Goal: Task Accomplishment & Management: Use online tool/utility

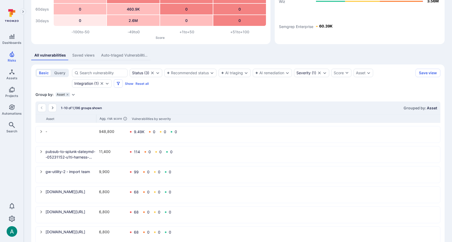
scroll to position [102, 0]
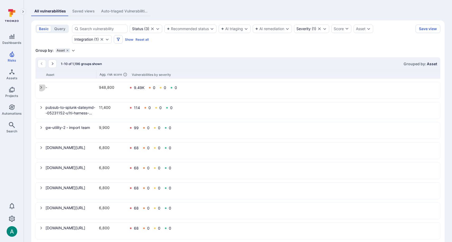
click at [40, 87] on icon "select group" at bounding box center [41, 87] width 4 height 4
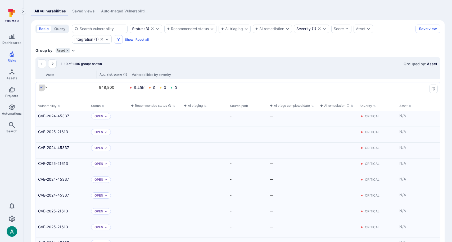
click at [40, 87] on icon "select group" at bounding box center [41, 87] width 4 height 4
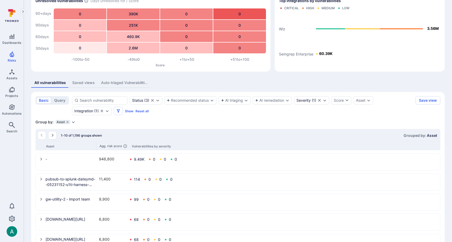
scroll to position [29, 0]
click at [67, 123] on icon "grouping parameters" at bounding box center [67, 123] width 2 height 2
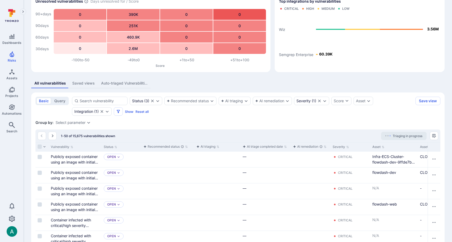
click at [81, 123] on div "Select parameter" at bounding box center [71, 123] width 30 height 4
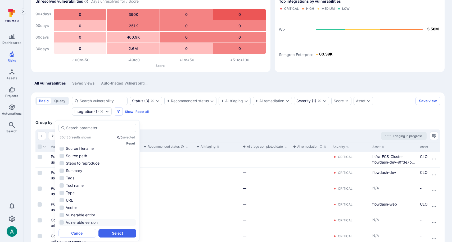
scroll to position [179, 0]
click at [85, 177] on li "Tool name" at bounding box center [97, 179] width 78 height 6
click at [114, 235] on button "Select" at bounding box center [117, 233] width 38 height 8
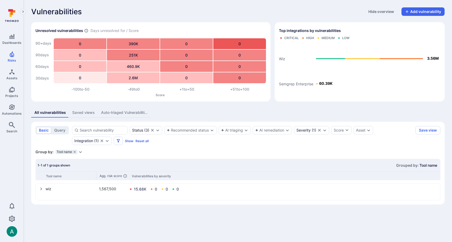
click at [81, 152] on icon "Expand dropdown" at bounding box center [80, 152] width 4 height 4
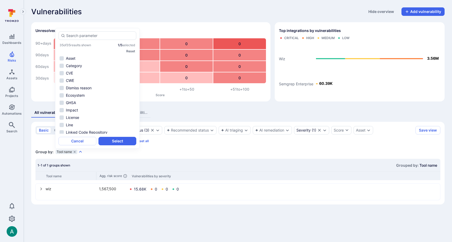
scroll to position [135, 0]
drag, startPoint x: 228, startPoint y: 147, endPoint x: 259, endPoint y: 143, distance: 31.1
click at [230, 147] on section "basic query Status ( 3 ) Recommended status AI triaging AI remediation Severity…" at bounding box center [237, 163] width 413 height 83
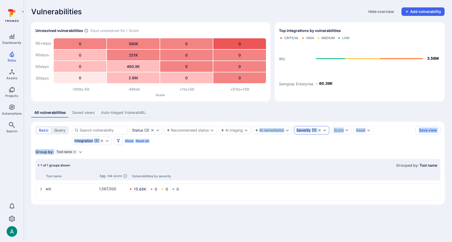
click at [315, 133] on div "Severity ( 1 )" at bounding box center [311, 130] width 35 height 8
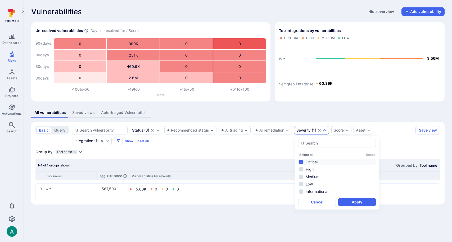
drag, startPoint x: 264, startPoint y: 150, endPoint x: 245, endPoint y: 148, distance: 19.4
click at [261, 150] on div "Group by: Tool name Select parameter" at bounding box center [237, 152] width 405 height 5
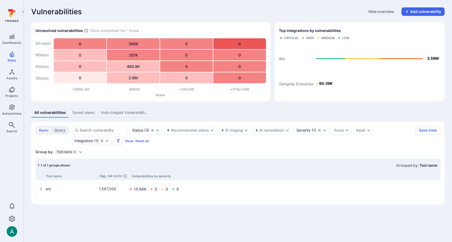
click at [81, 152] on icon "Expand dropdown" at bounding box center [80, 152] width 4 height 4
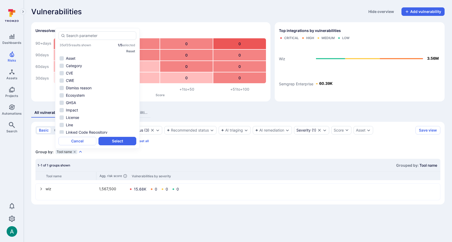
scroll to position [179, 0]
click at [83, 95] on li "Type" at bounding box center [97, 94] width 78 height 6
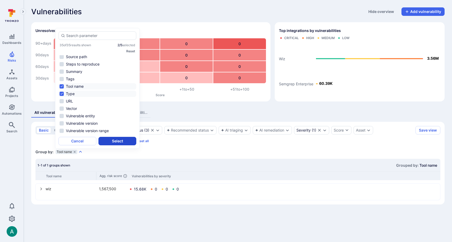
click at [114, 139] on button "Select" at bounding box center [117, 141] width 38 height 8
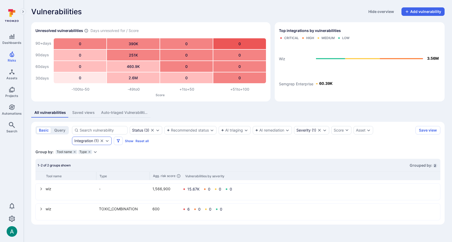
click at [102, 140] on icon "Clear selection" at bounding box center [102, 141] width 3 height 3
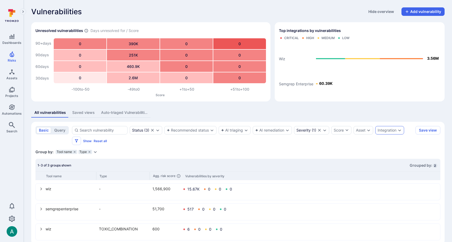
scroll to position [10, 0]
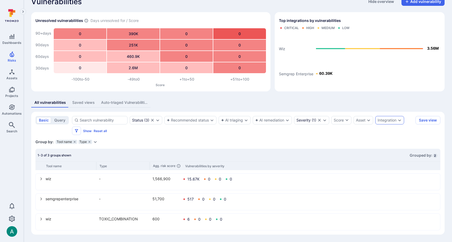
click at [95, 143] on icon "Expand dropdown" at bounding box center [95, 142] width 4 height 4
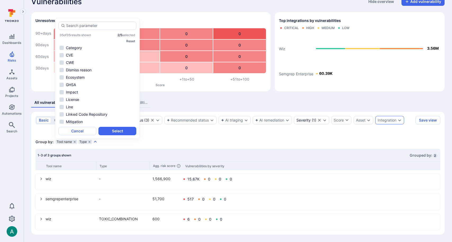
scroll to position [5, 0]
click at [73, 115] on li "Linked Code Repository" at bounding box center [97, 117] width 78 height 6
click at [76, 48] on li "Asset" at bounding box center [97, 48] width 78 height 6
click at [76, 54] on li "Category" at bounding box center [97, 56] width 78 height 6
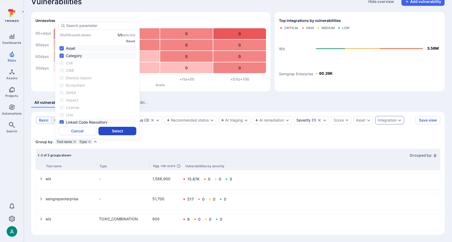
click at [119, 128] on button "Select" at bounding box center [117, 131] width 38 height 8
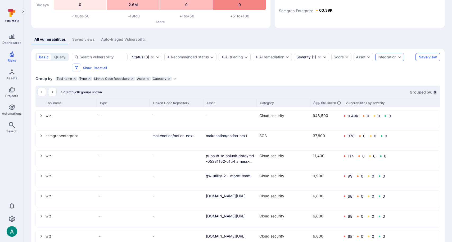
scroll to position [74, 0]
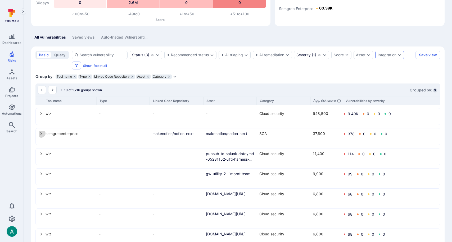
click at [40, 133] on icon "select group" at bounding box center [41, 134] width 4 height 4
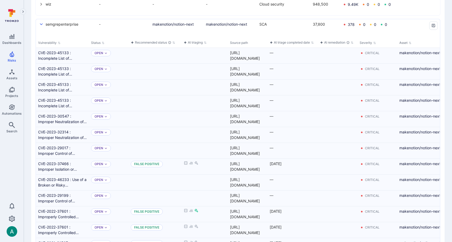
scroll to position [186, 0]
click at [195, 51] on button "Triage" at bounding box center [192, 52] width 17 height 6
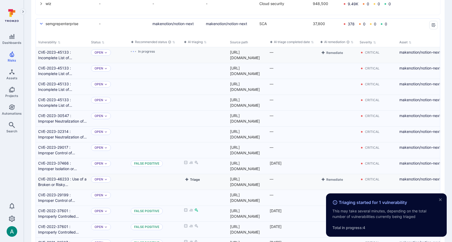
click at [193, 180] on button "Triage" at bounding box center [192, 180] width 17 height 6
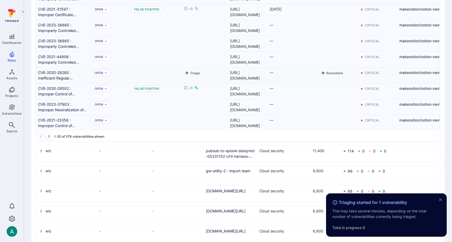
scroll to position [445, 0]
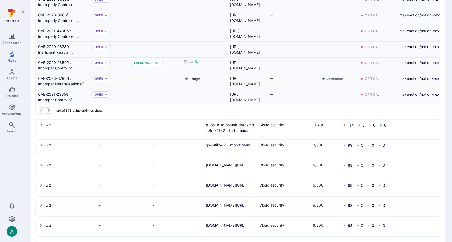
click at [193, 78] on button "Triage" at bounding box center [192, 79] width 17 height 6
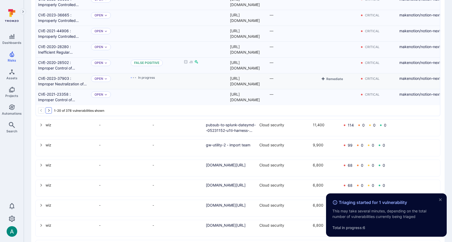
click at [50, 109] on icon "Go to the next page" at bounding box center [49, 111] width 4 height 4
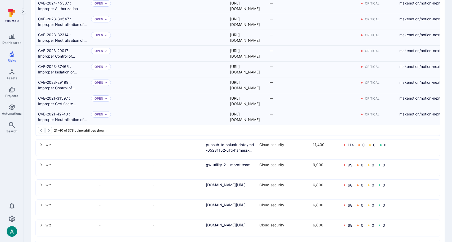
scroll to position [432, 0]
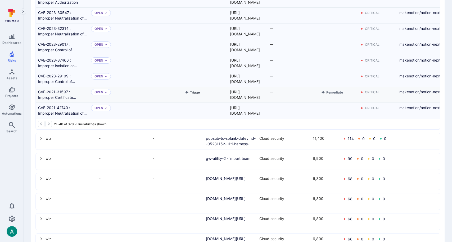
click at [195, 92] on button "Triage" at bounding box center [192, 92] width 17 height 6
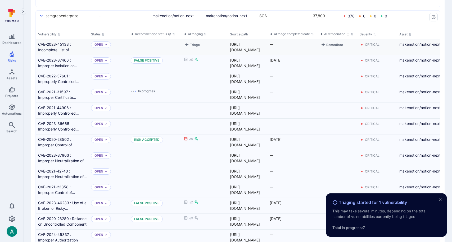
scroll to position [0, 0]
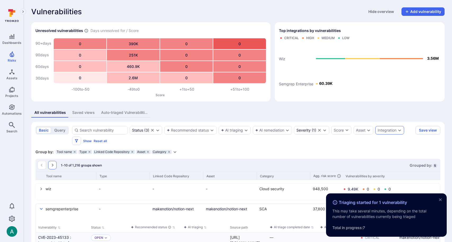
click at [52, 167] on icon "Go to the next page" at bounding box center [52, 165] width 4 height 4
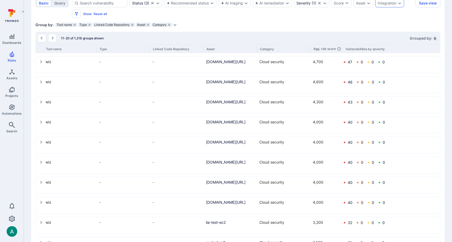
scroll to position [151, 0]
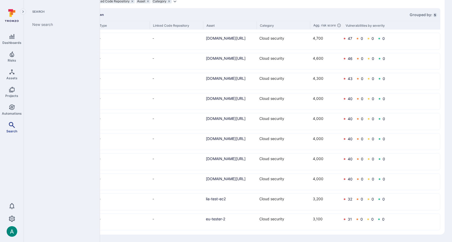
click at [10, 125] on icon "Search" at bounding box center [12, 125] width 6 height 6
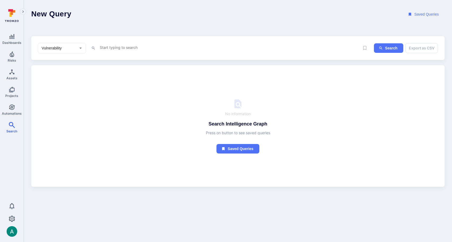
click at [143, 52] on div "x" at bounding box center [228, 48] width 259 height 8
click at [147, 48] on textarea "Intelligence Graph search area" at bounding box center [228, 47] width 259 height 7
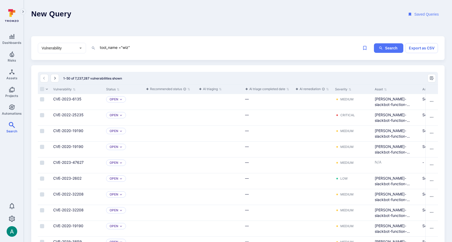
click at [156, 47] on textarea "tool_name ="wiz"" at bounding box center [228, 47] width 259 height 7
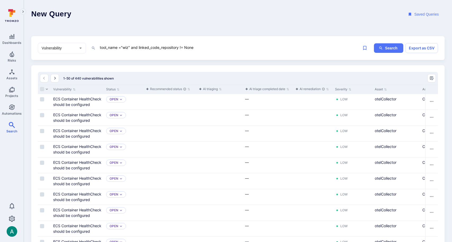
click at [194, 20] on header "New Query Saved Queries" at bounding box center [238, 14] width 428 height 29
click at [313, 16] on header "New Query Saved Queries" at bounding box center [238, 14] width 428 height 29
click at [211, 48] on textarea "tool_name ="wiz" and linked_code_repository != None" at bounding box center [228, 47] width 259 height 7
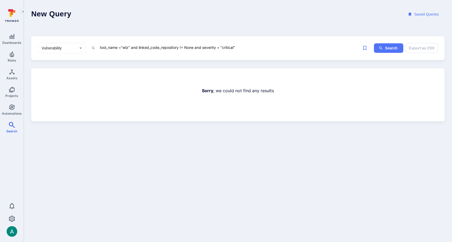
click at [225, 48] on textarea "tool_name ="wiz" and linked_code_repository != None and severity = "critical"" at bounding box center [228, 47] width 259 height 7
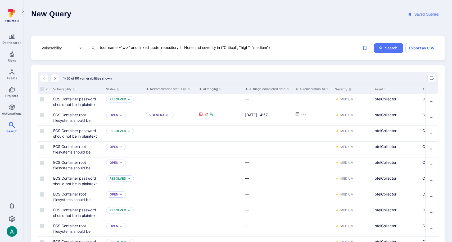
type textarea "tool_name ="wiz" and linked_code_repository != None and severity in ("Critical"…"
click at [390, 18] on header "New Query Saved Queries" at bounding box center [238, 14] width 428 height 29
click at [365, 47] on icon "Save query" at bounding box center [365, 48] width 6 height 6
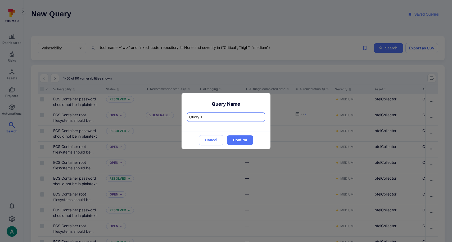
click at [203, 119] on input "Query 1" at bounding box center [225, 117] width 77 height 9
type input "Wiz vulns linked to code"
click at [246, 140] on button "Confirm" at bounding box center [240, 140] width 26 height 10
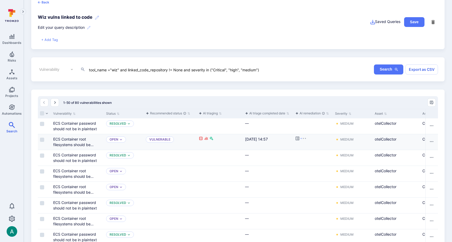
scroll to position [8, 0]
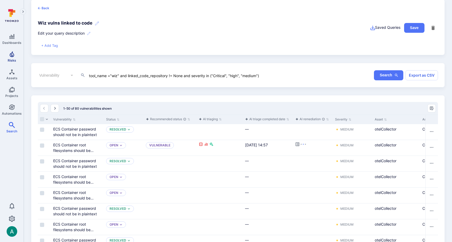
click at [9, 56] on icon "Risks" at bounding box center [12, 54] width 6 height 6
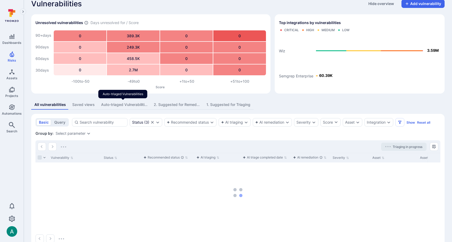
click at [119, 106] on div "Auto-triaged Vulnerabilities" at bounding box center [124, 104] width 46 height 5
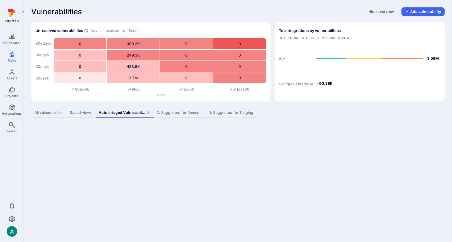
click at [48, 112] on div "All vulnerabilities" at bounding box center [48, 112] width 29 height 5
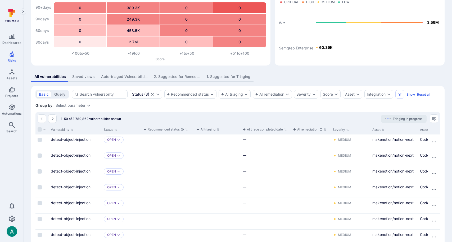
scroll to position [39, 0]
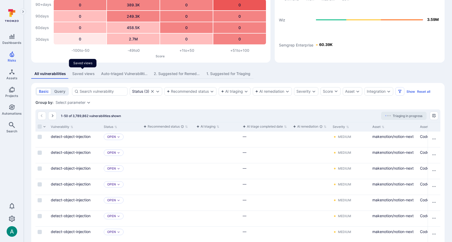
click at [89, 73] on div "Saved views" at bounding box center [83, 73] width 22 height 5
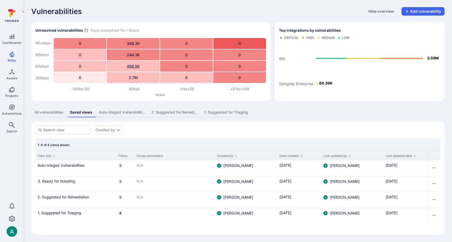
scroll to position [0, 0]
click at [111, 71] on div "458.5K" at bounding box center [133, 66] width 53 height 11
click at [119, 111] on div "Auto-triaged Vulnerabilities" at bounding box center [122, 112] width 46 height 5
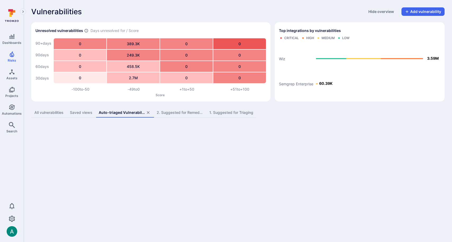
click at [156, 22] on section "Unresolved vulnerabilities Days unresolved for / Score 90+ days 90 days 60 days…" at bounding box center [150, 61] width 239 height 79
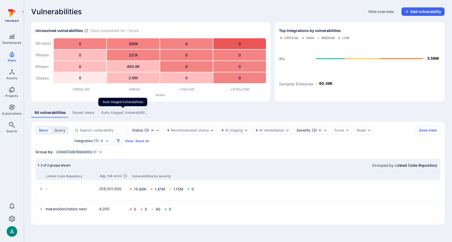
click at [109, 111] on div "Auto-triaged Vulnerabilities" at bounding box center [124, 112] width 46 height 5
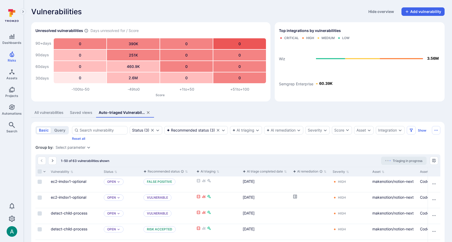
click at [79, 112] on div "Saved views" at bounding box center [81, 112] width 22 height 5
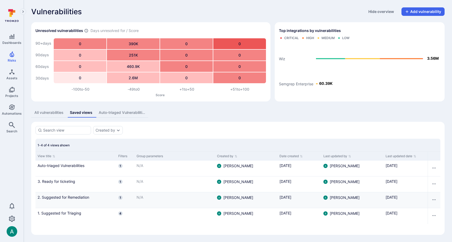
scroll to position [0, 0]
click at [76, 197] on link "2. Suggested for Remediation" at bounding box center [76, 198] width 76 height 6
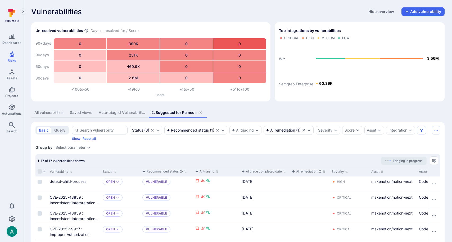
click at [50, 113] on div "All vulnerabilities" at bounding box center [48, 112] width 29 height 5
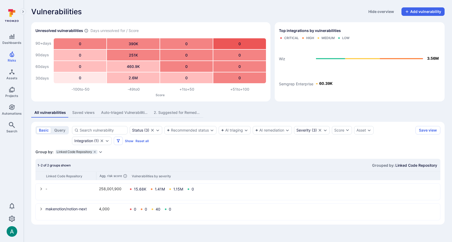
click at [79, 112] on div "Saved views" at bounding box center [83, 112] width 22 height 5
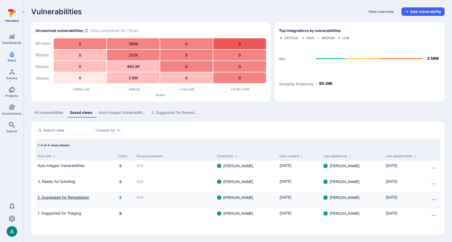
click at [65, 196] on link "2. Suggested for Remediation" at bounding box center [76, 198] width 76 height 6
click at [175, 111] on div "2. Suggested for Remediation" at bounding box center [174, 112] width 46 height 5
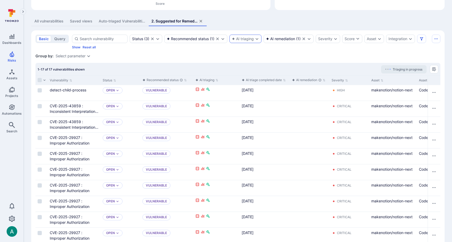
scroll to position [128, 0]
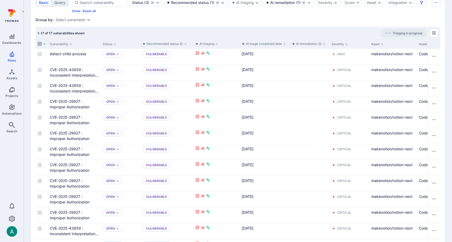
click at [41, 44] on input "Select all rows" at bounding box center [40, 44] width 4 height 4
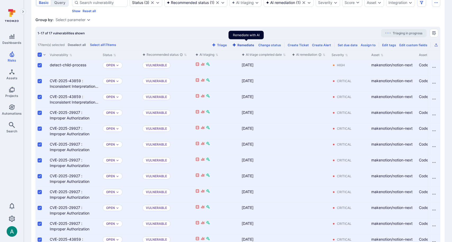
click at [246, 45] on button "Remediate" at bounding box center [243, 45] width 24 height 4
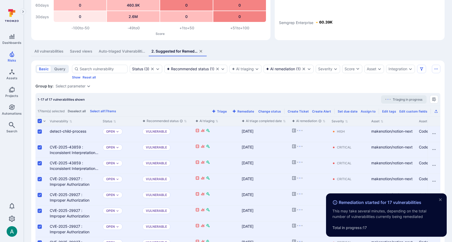
scroll to position [0, 0]
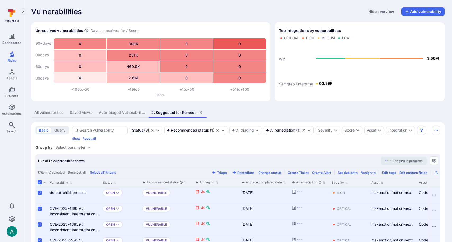
click at [44, 115] on div "All vulnerabilities" at bounding box center [48, 112] width 29 height 5
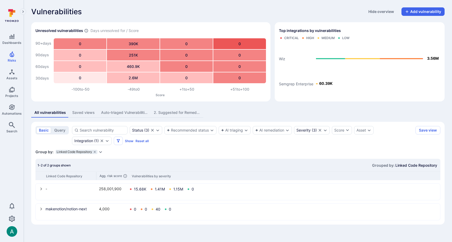
click at [85, 112] on div "Saved views" at bounding box center [83, 112] width 22 height 5
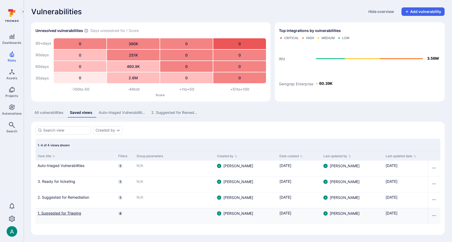
click at [52, 213] on link "1. Suggested for Triaging" at bounding box center [76, 214] width 76 height 6
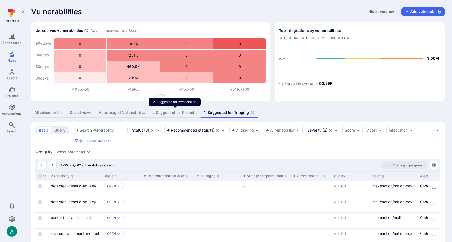
click at [180, 113] on div "2. Suggested for Remediation" at bounding box center [174, 112] width 46 height 5
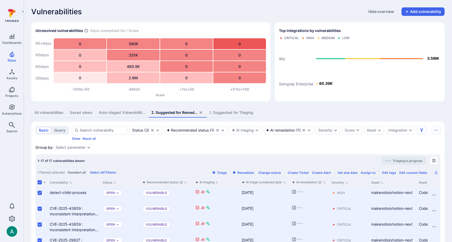
click at [224, 113] on div "1. Suggested for Triaging" at bounding box center [231, 112] width 44 height 5
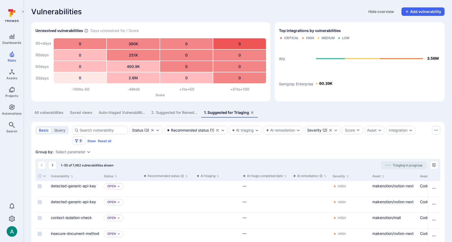
click at [174, 117] on button "2. Suggested for Remediation" at bounding box center [174, 113] width 53 height 10
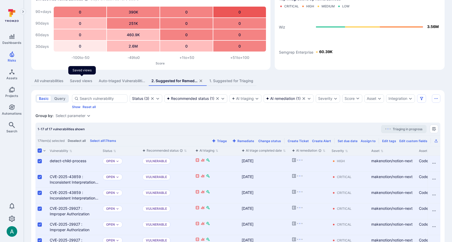
click at [78, 82] on div "Saved views" at bounding box center [81, 80] width 22 height 5
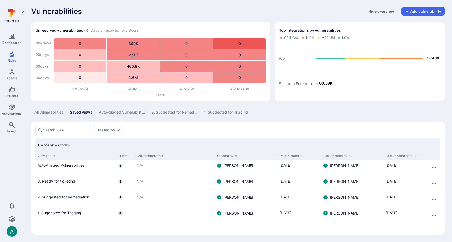
scroll to position [0, 0]
click at [52, 115] on button "All vulnerabilities" at bounding box center [48, 113] width 35 height 10
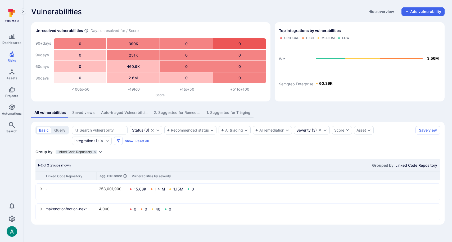
click at [79, 114] on div "Saved views" at bounding box center [83, 112] width 22 height 5
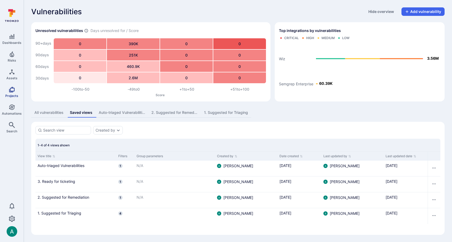
click at [11, 93] on link "Projects" at bounding box center [12, 92] width 24 height 16
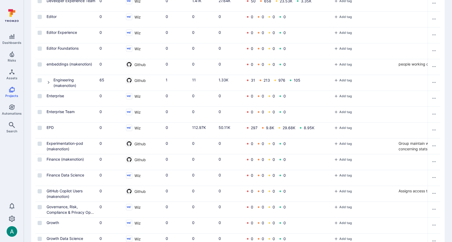
scroll to position [635, 0]
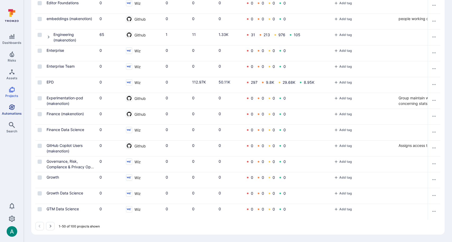
click at [6, 110] on link "Automations" at bounding box center [12, 110] width 24 height 16
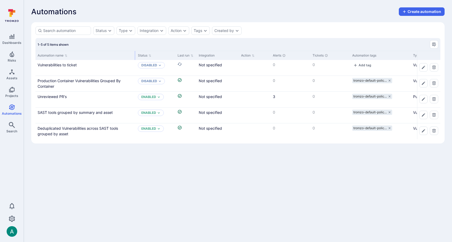
drag, startPoint x: 87, startPoint y: 56, endPoint x: 134, endPoint y: 53, distance: 47.4
click at [135, 53] on div at bounding box center [135, 55] width 1 height 9
click at [66, 64] on link "Vulnerabilities to ticket" at bounding box center [57, 65] width 39 height 4
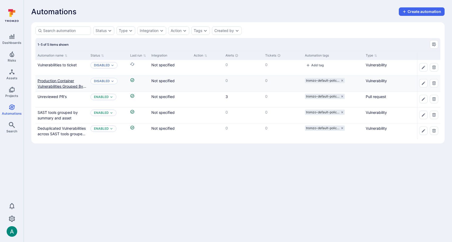
click at [65, 81] on link "Production Container Vulnerabilities Grouped By Container" at bounding box center [62, 87] width 49 height 16
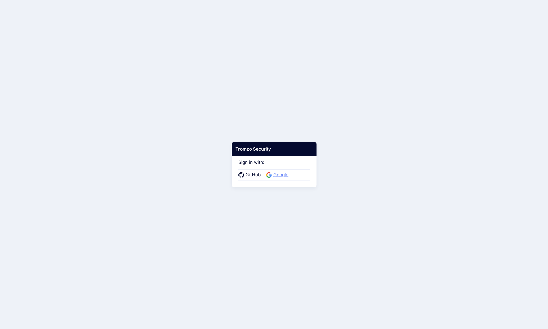
click at [279, 176] on span "Google" at bounding box center [281, 174] width 18 height 7
